Goal: Transaction & Acquisition: Purchase product/service

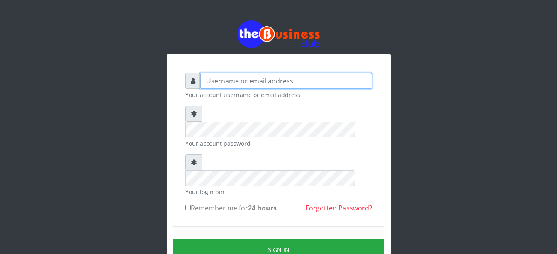
type input "Busybrain2"
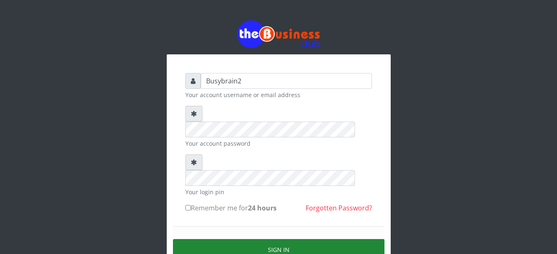
click at [302, 239] on button "Sign in" at bounding box center [278, 249] width 211 height 21
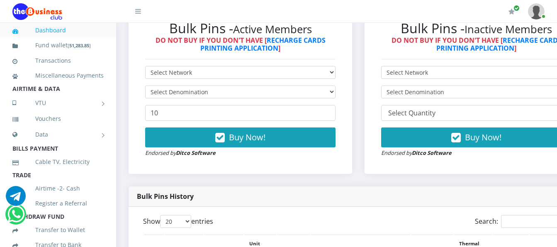
scroll to position [249, 0]
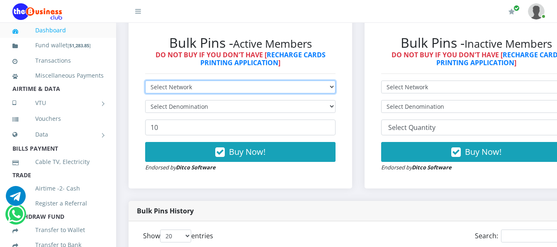
click at [256, 80] on select "Select Network MTN Globacom 9Mobile Airtel" at bounding box center [240, 86] width 190 height 13
select select "MTN"
click at [145, 80] on select "Select Network MTN Globacom 9Mobile Airtel" at bounding box center [240, 86] width 190 height 13
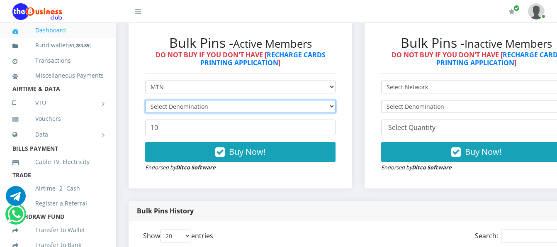
click at [273, 100] on select "Select Denomination" at bounding box center [240, 106] width 190 height 13
select select "193.98-200"
click at [145, 100] on select "Select Denomination MTN NGN100 - ₦96.99 MTN NGN200 - ₦193.98 MTN NGN400 - ₦387.…" at bounding box center [240, 106] width 190 height 13
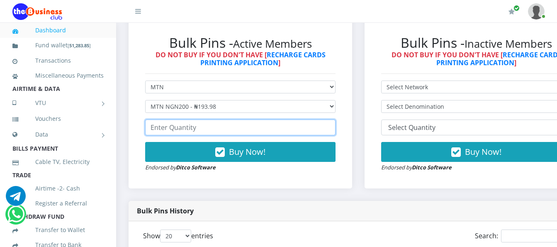
click at [270, 119] on input "number" at bounding box center [240, 127] width 190 height 16
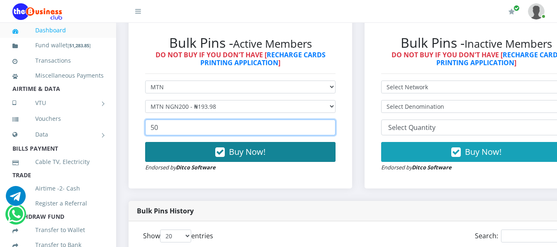
type input "50"
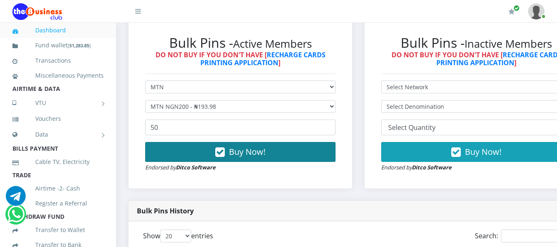
click at [265, 146] on span "Buy Now!" at bounding box center [247, 151] width 36 height 11
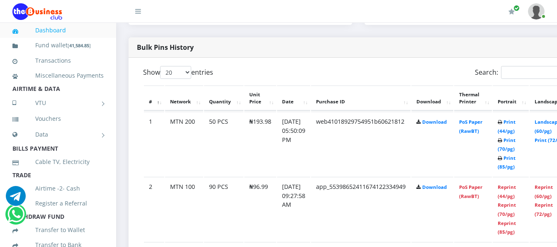
scroll to position [415, 0]
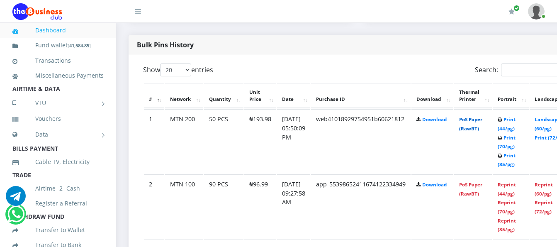
click at [482, 116] on link "PoS Paper (RawBT)" at bounding box center [470, 123] width 23 height 15
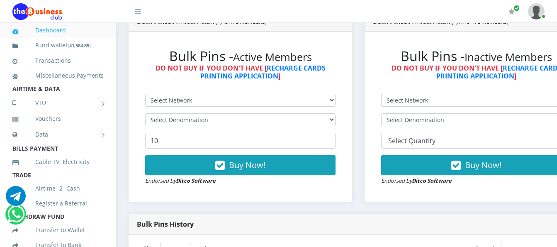
scroll to position [207, 0]
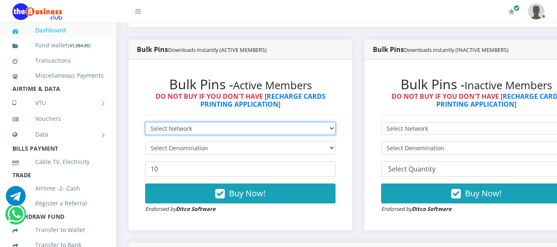
click at [256, 122] on select "Select Network MTN Globacom 9Mobile Airtel" at bounding box center [240, 128] width 190 height 13
select select "MTN"
click at [145, 122] on select "Select Network MTN Globacom 9Mobile Airtel" at bounding box center [240, 128] width 190 height 13
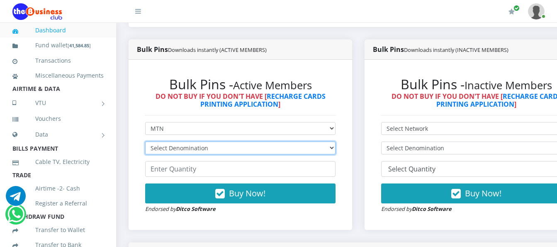
click at [249, 142] on select "Select Denomination MTN NGN100 - ₦96.99 MTN NGN200 - ₦193.98 MTN NGN400 - ₦387.…" at bounding box center [240, 147] width 190 height 13
select select "484.95-500"
click at [145, 141] on select "Select Denomination MTN NGN100 - ₦96.99 MTN NGN200 - ₦193.98 MTN NGN400 - ₦387.…" at bounding box center [240, 147] width 190 height 13
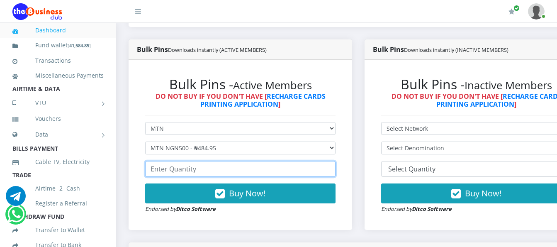
click at [249, 161] on input "number" at bounding box center [240, 169] width 190 height 16
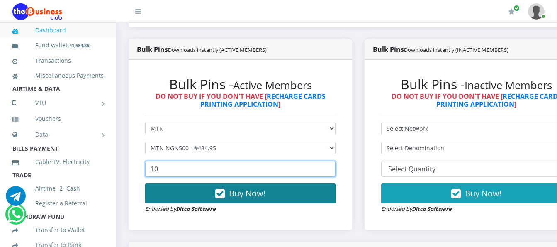
type input "10"
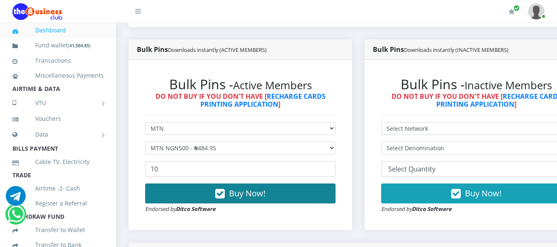
click at [250, 187] on span "Buy Now!" at bounding box center [247, 192] width 36 height 11
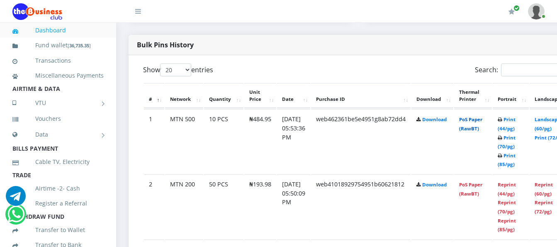
click at [478, 120] on link "PoS Paper (RawBT)" at bounding box center [470, 123] width 23 height 15
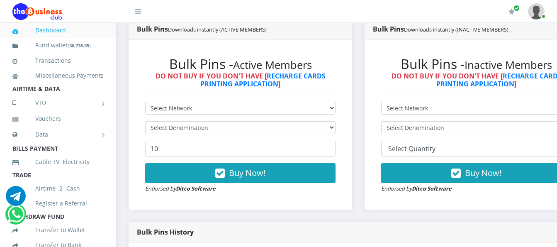
scroll to position [207, 0]
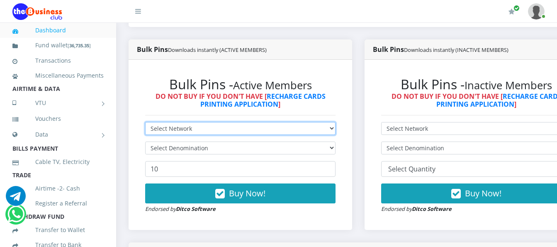
click at [251, 122] on select "Select Network MTN Globacom 9Mobile Airtel" at bounding box center [240, 128] width 190 height 13
select select "MTN"
click at [145, 122] on select "Select Network MTN Globacom 9Mobile Airtel" at bounding box center [240, 128] width 190 height 13
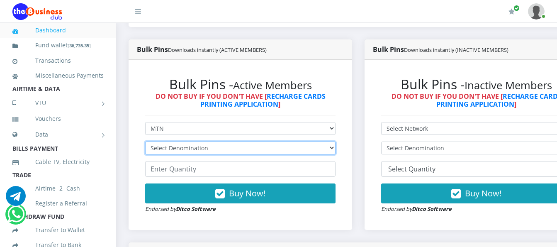
click at [233, 141] on select "Select Denomination MTN NGN100 - ₦96.99 MTN NGN200 - ₦193.98 MTN NGN400 - ₦387.…" at bounding box center [240, 147] width 190 height 13
select select "96.99-100"
click at [145, 141] on select "Select Denomination MTN NGN100 - ₦96.99 MTN NGN200 - ₦193.98 MTN NGN400 - ₦387.…" at bounding box center [240, 147] width 190 height 13
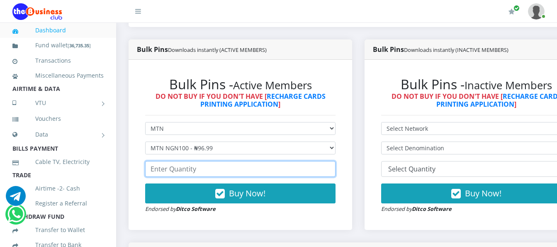
click at [234, 161] on input "number" at bounding box center [240, 169] width 190 height 16
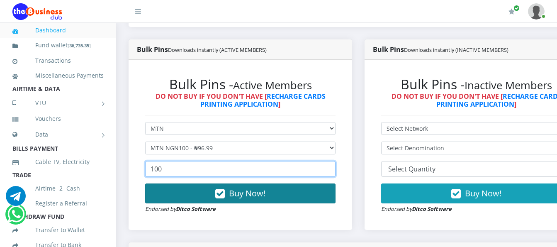
type input "100"
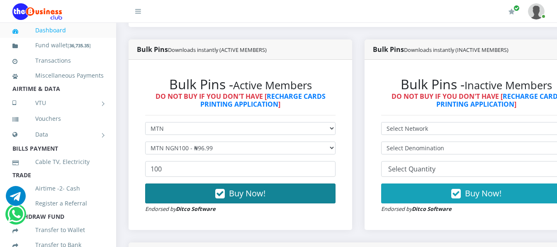
click at [236, 187] on span "Buy Now!" at bounding box center [247, 192] width 36 height 11
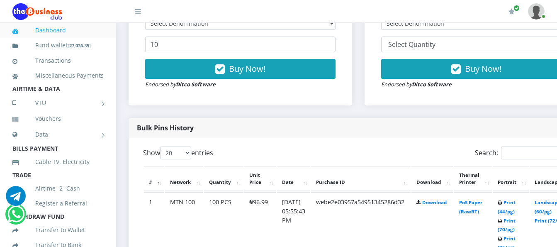
scroll to position [373, 0]
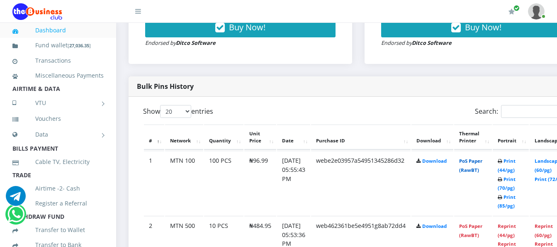
click at [475, 158] on link "PoS Paper (RawBT)" at bounding box center [470, 165] width 23 height 15
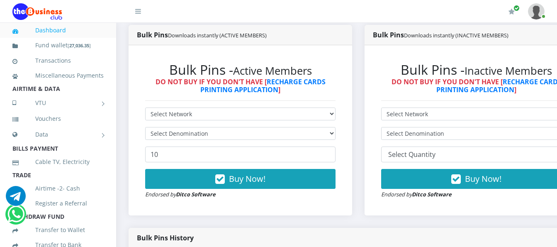
scroll to position [207, 0]
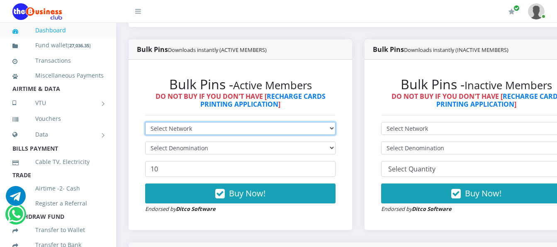
click at [330, 122] on select "Select Network MTN Globacom 9Mobile Airtel" at bounding box center [240, 128] width 190 height 13
select select "Airtel"
click at [145, 122] on select "Select Network MTN Globacom 9Mobile Airtel" at bounding box center [240, 128] width 190 height 13
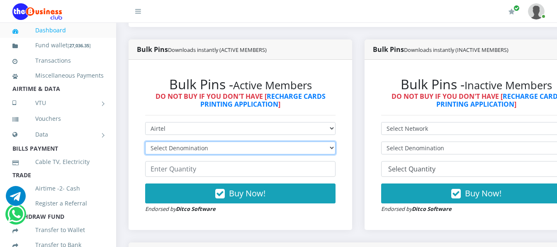
click at [320, 143] on select "Select Denomination Airtel NGN100 - ₦96.38 Airtel NGN200 - ₦192.76 Airtel NGN50…" at bounding box center [240, 147] width 190 height 13
select select "96.38-100"
click at [145, 141] on select "Select Denomination Airtel NGN100 - ₦96.38 Airtel NGN200 - ₦192.76 Airtel NGN50…" at bounding box center [240, 147] width 190 height 13
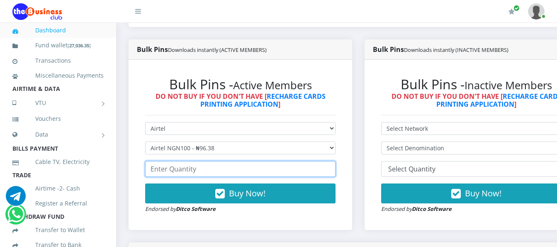
click at [282, 162] on input "number" at bounding box center [240, 169] width 190 height 16
click at [248, 167] on input "number" at bounding box center [240, 169] width 190 height 16
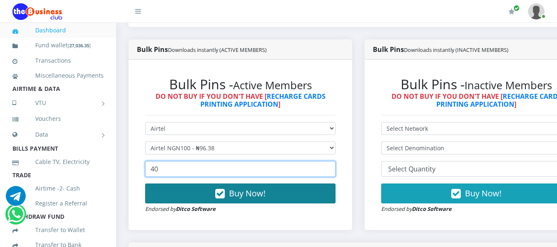
type input "40"
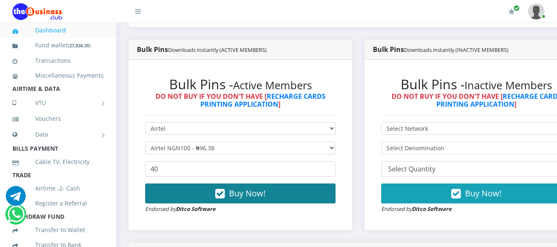
click at [260, 183] on button "Buy Now!" at bounding box center [240, 193] width 190 height 20
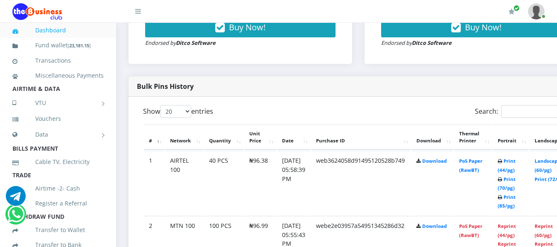
scroll to position [415, 0]
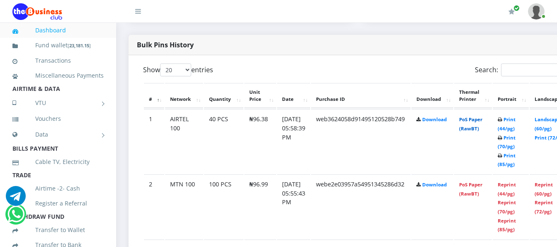
click at [477, 116] on link "PoS Paper (RawBT)" at bounding box center [470, 123] width 23 height 15
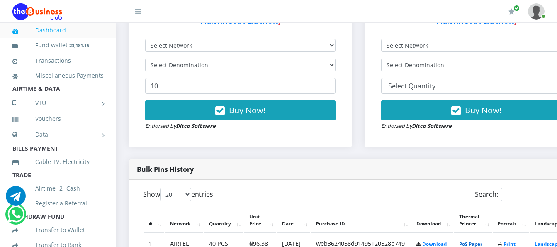
scroll to position [249, 0]
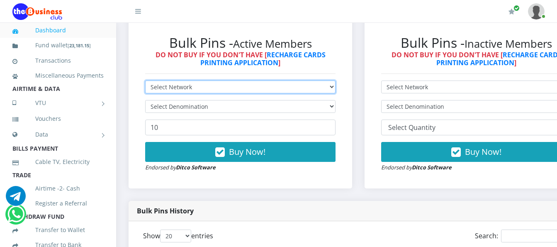
click at [307, 80] on select "Select Network MTN Globacom 9Mobile Airtel" at bounding box center [240, 86] width 190 height 13
select select "Airtel"
click at [145, 80] on select "Select Network MTN Globacom 9Mobile Airtel" at bounding box center [240, 86] width 190 height 13
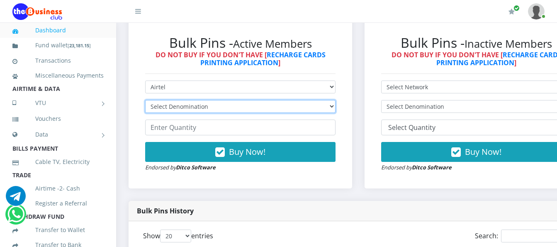
click at [296, 100] on select "Select Denomination Airtel NGN100 - ₦96.38 Airtel NGN200 - ₦192.76 Airtel NGN50…" at bounding box center [240, 106] width 190 height 13
select select "192.76-200"
click at [145, 100] on select "Select Denomination Airtel NGN100 - ₦96.38 Airtel NGN200 - ₦192.76 Airtel NGN50…" at bounding box center [240, 106] width 190 height 13
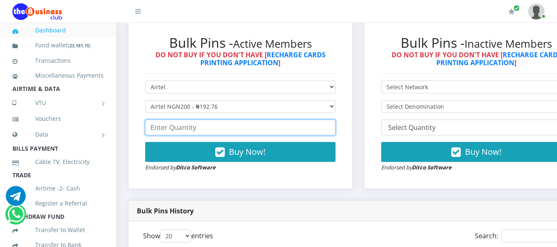
click at [284, 120] on input "number" at bounding box center [240, 127] width 190 height 16
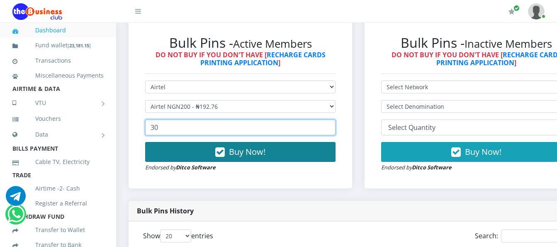
type input "30"
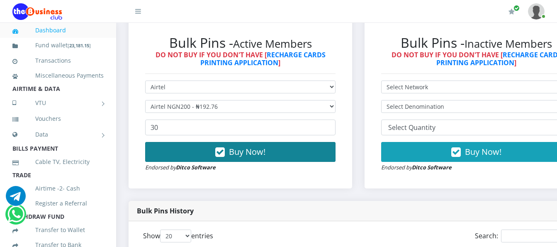
click at [316, 145] on button "Buy Now!" at bounding box center [240, 152] width 190 height 20
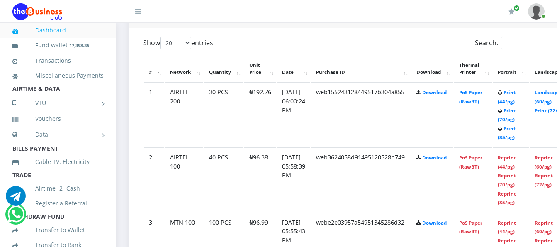
scroll to position [456, 0]
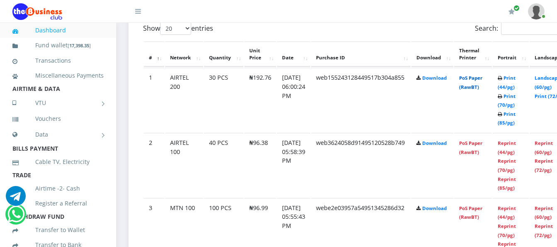
click at [480, 75] on link "PoS Paper (RawBT)" at bounding box center [470, 82] width 23 height 15
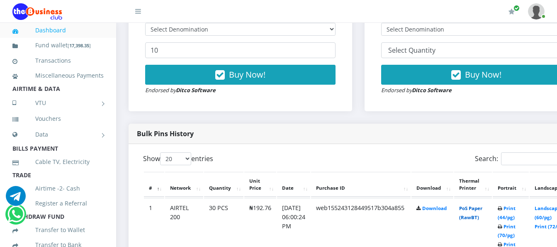
scroll to position [207, 0]
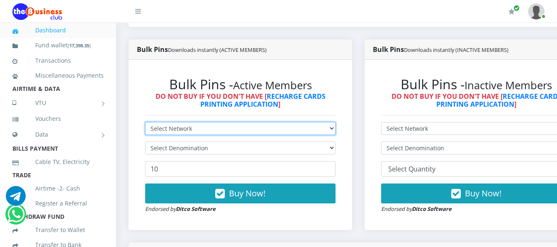
click at [274, 123] on select "Select Network MTN Globacom 9Mobile Airtel" at bounding box center [240, 128] width 190 height 13
select select "Airtel"
click at [145, 122] on select "Select Network MTN Globacom 9Mobile Airtel" at bounding box center [240, 128] width 190 height 13
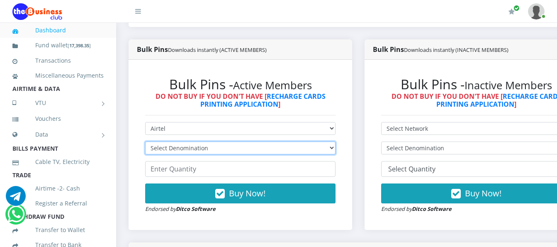
click at [280, 141] on select "Select Denomination Airtel NGN100 - ₦96.38 Airtel NGN200 - ₦192.76 Airtel NGN50…" at bounding box center [240, 147] width 190 height 13
select select "481.9-500"
click at [145, 141] on select "Select Denomination Airtel NGN100 - ₦96.38 Airtel NGN200 - ₦192.76 Airtel NGN50…" at bounding box center [240, 147] width 190 height 13
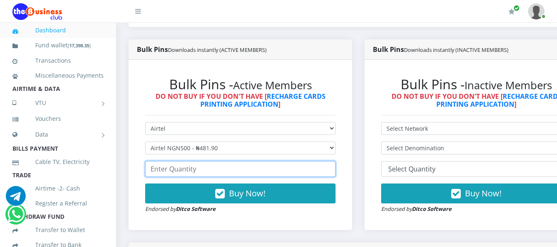
click at [283, 165] on input "number" at bounding box center [240, 169] width 190 height 16
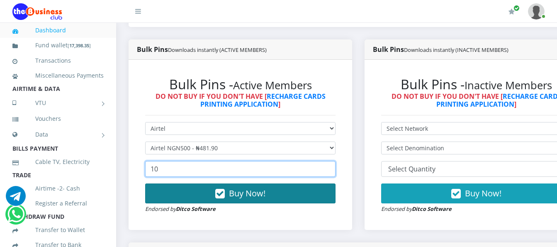
type input "10"
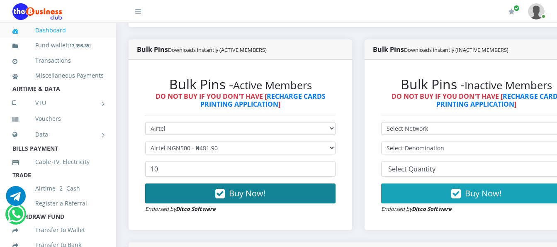
click at [293, 185] on button "Buy Now!" at bounding box center [240, 193] width 190 height 20
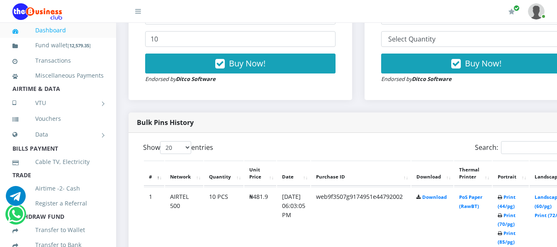
scroll to position [373, 0]
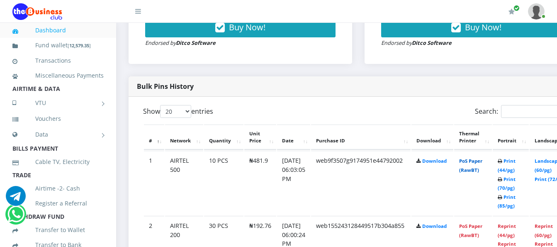
click at [480, 159] on link "PoS Paper (RawBT)" at bounding box center [470, 165] width 23 height 15
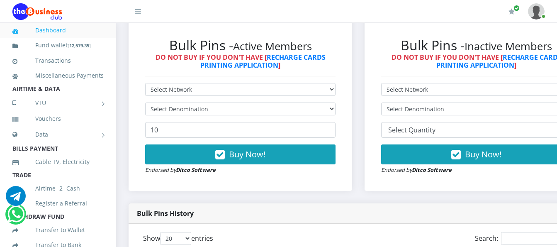
scroll to position [207, 0]
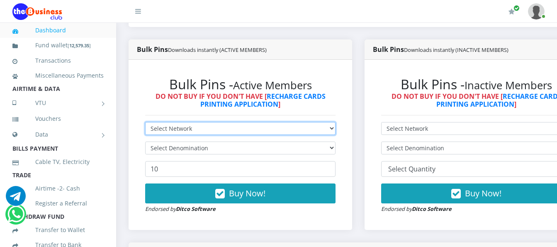
click at [314, 122] on select "Select Network MTN Globacom 9Mobile Airtel" at bounding box center [240, 128] width 190 height 13
select select "Glo"
click at [145, 122] on select "Select Network MTN Globacom 9Mobile Airtel" at bounding box center [240, 128] width 190 height 13
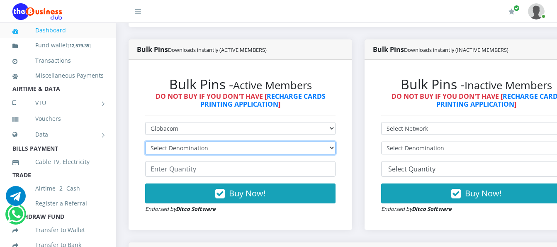
click at [310, 141] on select "Select Denomination Glo NGN100 - ₦96.55 Glo NGN200 - ₦193.10 Glo NGN500 - ₦482.…" at bounding box center [240, 147] width 190 height 13
select select "193.1-200"
click at [145, 141] on select "Select Denomination Glo NGN100 - ₦96.55 Glo NGN200 - ₦193.10 Glo NGN500 - ₦482.…" at bounding box center [240, 147] width 190 height 13
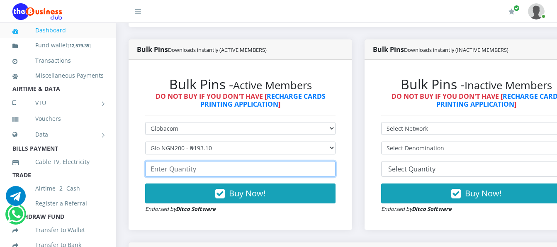
click at [325, 161] on input "number" at bounding box center [240, 169] width 190 height 16
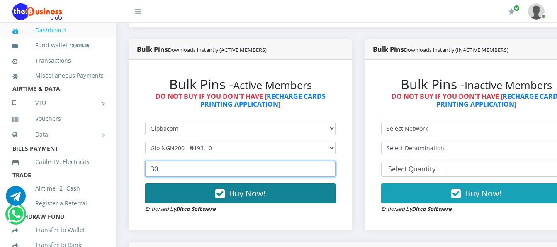
type input "30"
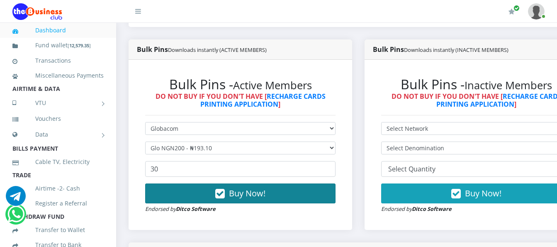
click at [328, 185] on button "Buy Now!" at bounding box center [240, 193] width 190 height 20
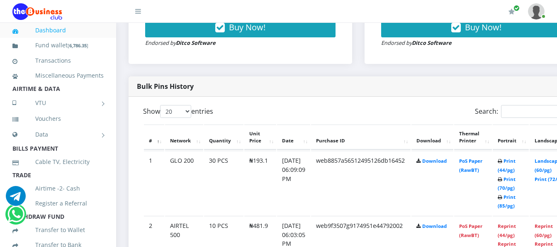
scroll to position [415, 0]
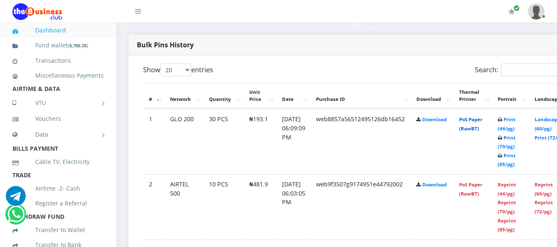
click at [478, 116] on link "PoS Paper (RawBT)" at bounding box center [470, 123] width 23 height 15
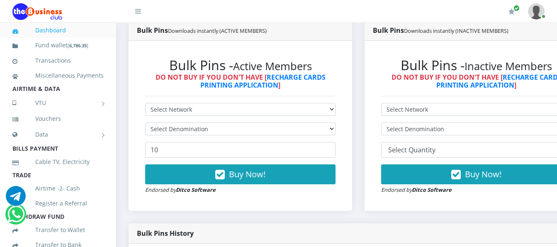
scroll to position [249, 0]
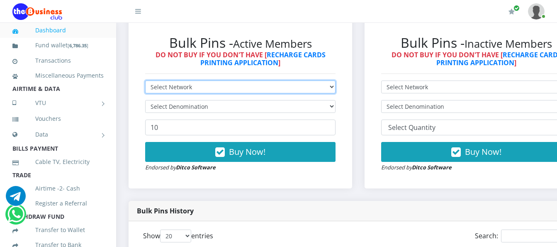
click at [225, 81] on select "Select Network MTN Globacom 9Mobile Airtel" at bounding box center [240, 86] width 190 height 13
select select "MTN"
click at [145, 80] on select "Select Network MTN Globacom 9Mobile Airtel" at bounding box center [240, 86] width 190 height 13
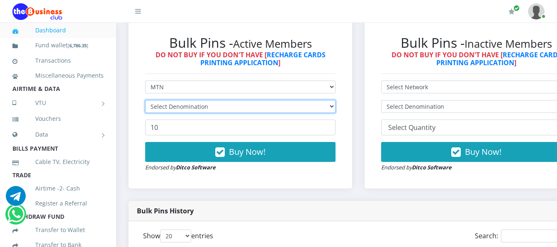
click at [216, 100] on select "Select Denomination" at bounding box center [240, 106] width 190 height 13
select select "193.98-200"
click at [145, 100] on select "Select Denomination MTN NGN100 - ₦96.99 MTN NGN200 - ₦193.98 MTN NGN400 - ₦387.…" at bounding box center [240, 106] width 190 height 13
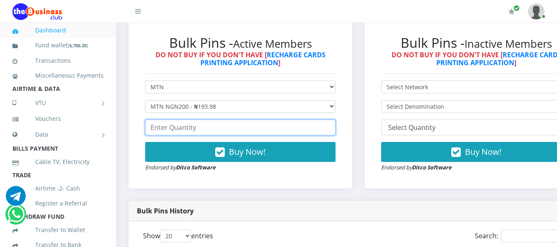
click at [209, 119] on input "number" at bounding box center [240, 127] width 190 height 16
click at [243, 120] on input "number" at bounding box center [240, 127] width 190 height 16
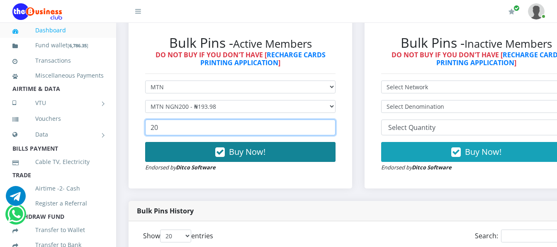
type input "20"
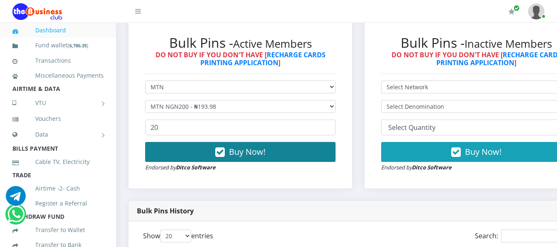
click at [224, 142] on button "Buy Now!" at bounding box center [240, 152] width 190 height 20
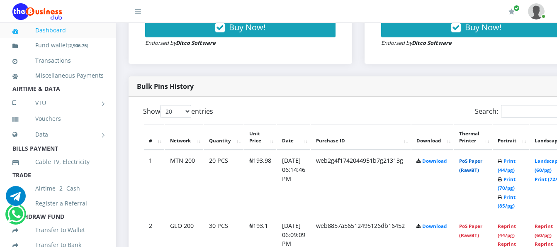
click at [478, 158] on link "PoS Paper (RawBT)" at bounding box center [470, 165] width 23 height 15
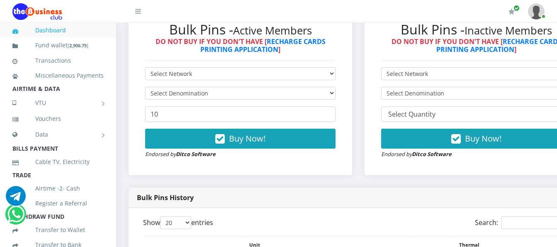
scroll to position [249, 0]
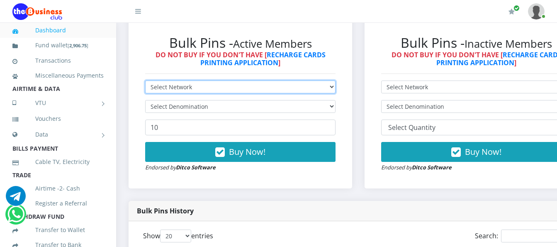
click at [252, 80] on select "Select Network MTN Globacom 9Mobile Airtel" at bounding box center [240, 86] width 190 height 13
select select "Glo"
click at [145, 80] on select "Select Network MTN Globacom 9Mobile Airtel" at bounding box center [240, 86] width 190 height 13
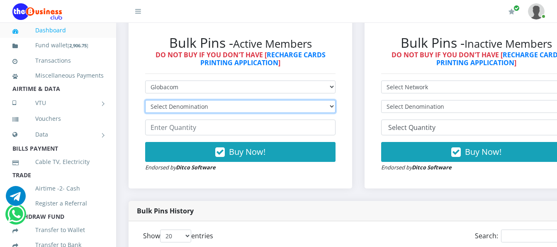
click at [257, 100] on select "Select Denomination Glo NGN100 - ₦96.55 Glo NGN200 - ₦193.10 Glo NGN500 - ₦482.…" at bounding box center [240, 106] width 190 height 13
select select "96.55-100"
click at [145, 100] on select "Select Denomination Glo NGN100 - ₦96.55 Glo NGN200 - ₦193.10 Glo NGN500 - ₦482.…" at bounding box center [240, 106] width 190 height 13
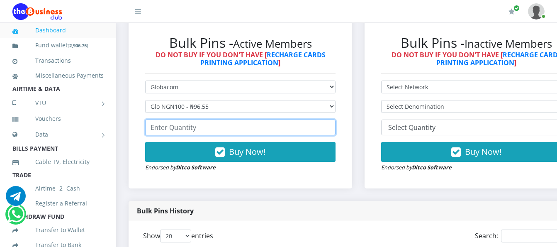
click at [268, 119] on input "number" at bounding box center [240, 127] width 190 height 16
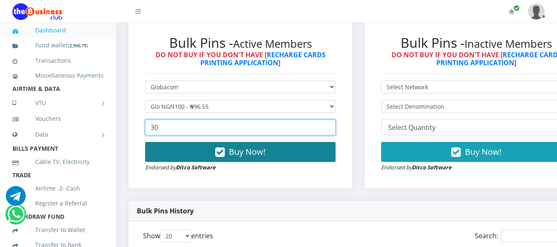
type input "30"
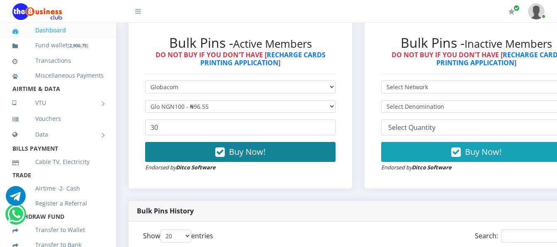
click at [262, 146] on span "Buy Now!" at bounding box center [247, 151] width 36 height 11
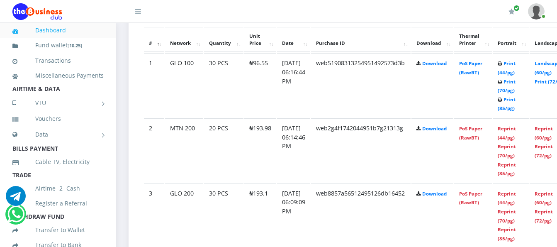
scroll to position [456, 0]
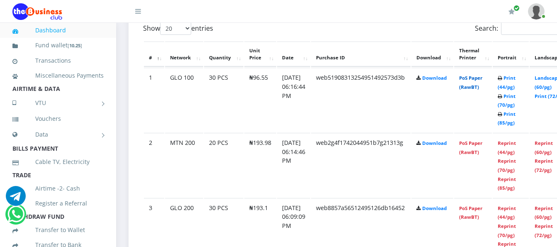
click at [478, 78] on link "PoS Paper (RawBT)" at bounding box center [470, 82] width 23 height 15
